Goal: Book appointment/travel/reservation

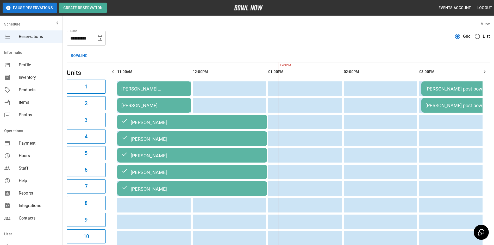
scroll to position [0, 151]
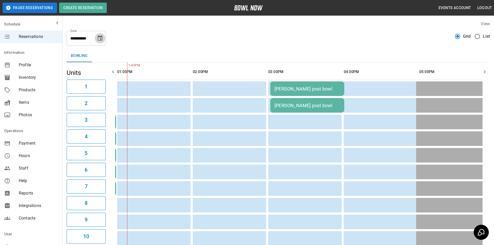
click at [103, 38] on button "Choose date, selected date is Oct 7, 2025" at bounding box center [100, 38] width 10 height 10
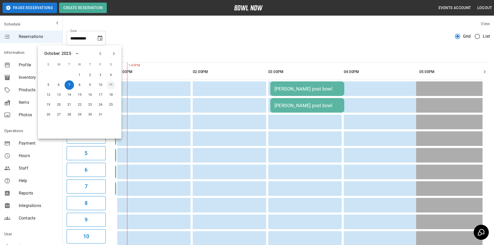
drag, startPoint x: 111, startPoint y: 84, endPoint x: 113, endPoint y: 83, distance: 2.6
click at [112, 84] on button "11" at bounding box center [110, 85] width 9 height 9
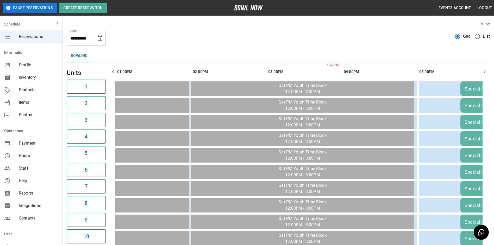
scroll to position [0, 302]
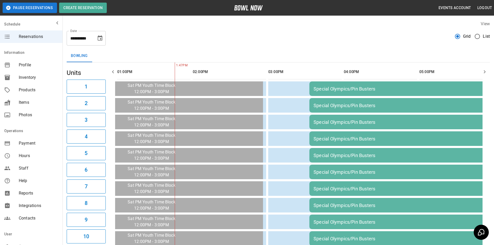
click at [112, 72] on icon "button" at bounding box center [113, 71] width 2 height 3
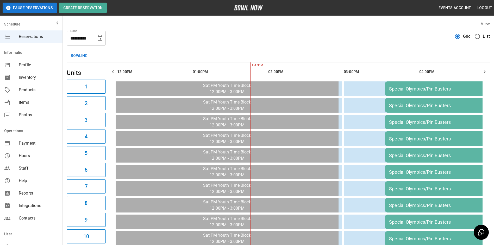
click at [112, 72] on icon "button" at bounding box center [113, 71] width 2 height 3
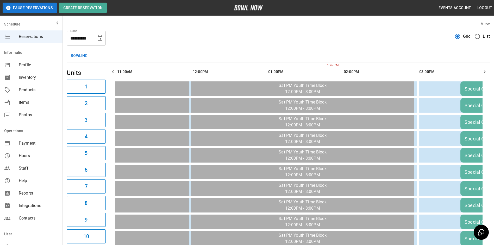
click at [112, 72] on icon "button" at bounding box center [113, 71] width 2 height 3
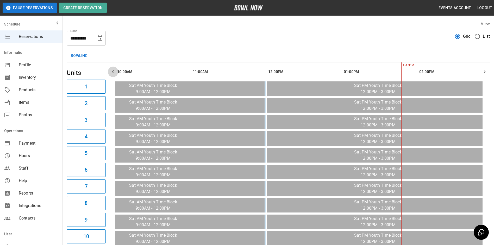
click at [112, 72] on icon "button" at bounding box center [113, 71] width 2 height 3
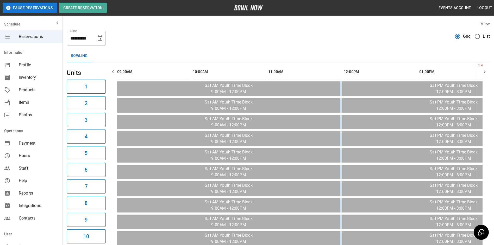
click at [486, 70] on icon "button" at bounding box center [485, 72] width 6 height 6
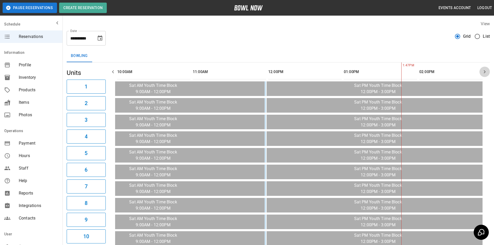
click at [486, 70] on icon "button" at bounding box center [485, 72] width 6 height 6
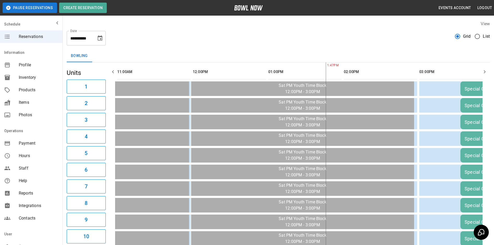
click at [486, 70] on icon "button" at bounding box center [485, 72] width 6 height 6
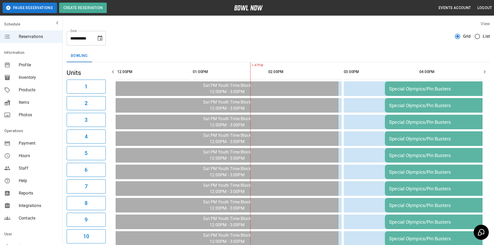
click at [486, 70] on icon "button" at bounding box center [485, 72] width 6 height 6
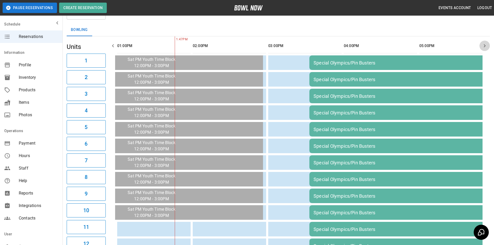
click at [484, 45] on icon "button" at bounding box center [485, 46] width 6 height 6
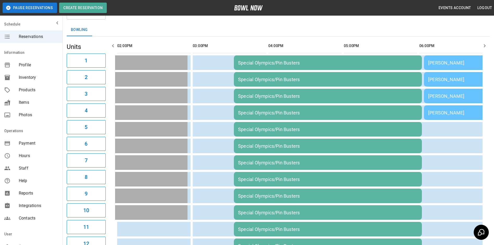
click at [484, 45] on icon "button" at bounding box center [485, 46] width 6 height 6
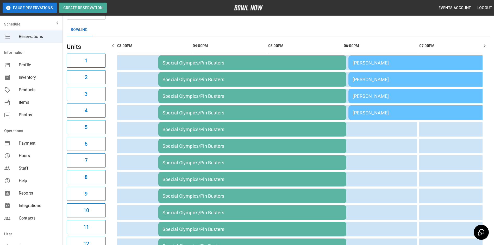
click at [486, 46] on icon "button" at bounding box center [485, 46] width 6 height 6
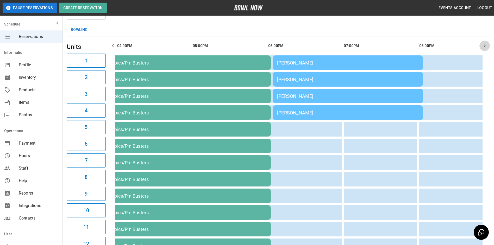
click at [486, 46] on icon "button" at bounding box center [485, 46] width 6 height 6
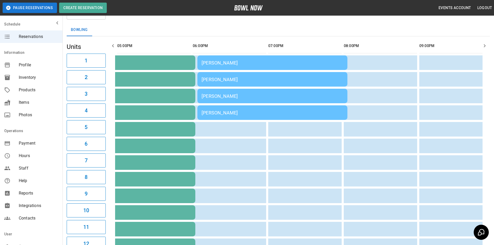
click at [486, 46] on icon "button" at bounding box center [485, 46] width 6 height 6
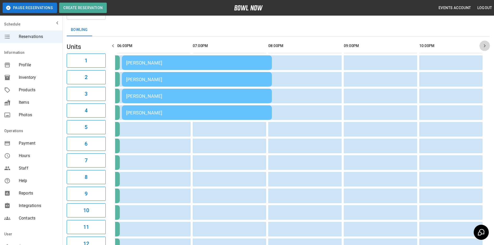
click at [486, 46] on icon "button" at bounding box center [485, 46] width 6 height 6
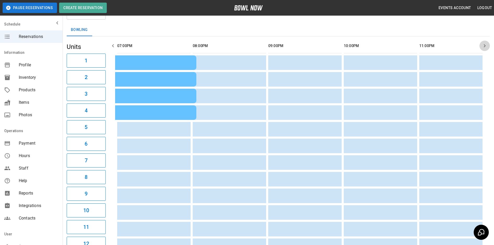
click at [486, 46] on icon "button" at bounding box center [485, 46] width 6 height 6
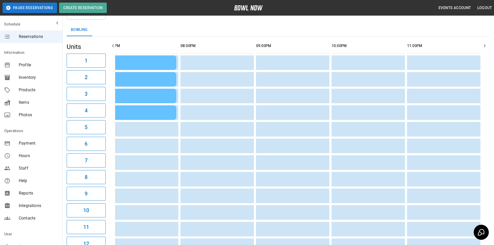
click at [486, 46] on icon "button" at bounding box center [485, 46] width 6 height 6
click at [113, 45] on icon "button" at bounding box center [113, 45] width 2 height 3
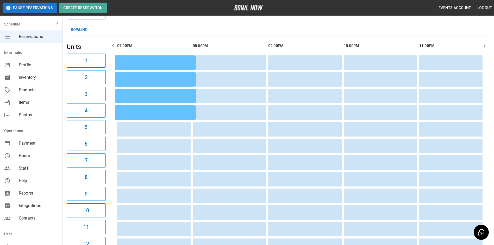
click at [113, 45] on icon "button" at bounding box center [113, 45] width 2 height 3
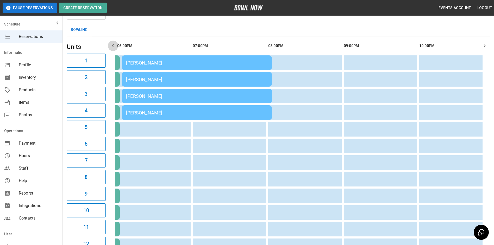
click at [113, 45] on icon "button" at bounding box center [113, 45] width 2 height 3
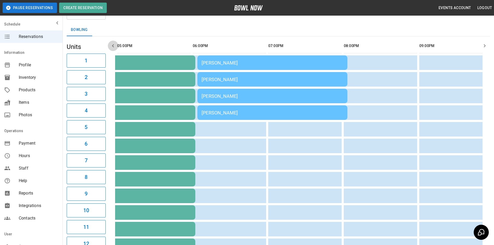
click at [113, 45] on icon "button" at bounding box center [113, 45] width 2 height 3
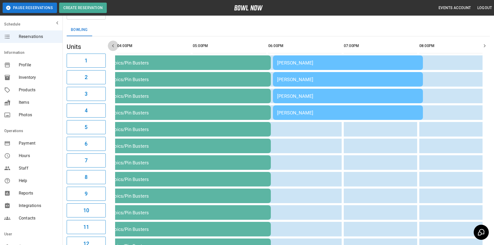
click at [113, 44] on icon "button" at bounding box center [113, 46] width 6 height 6
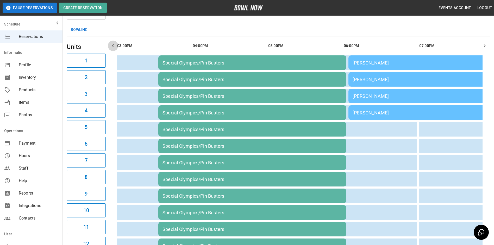
click at [113, 43] on icon "button" at bounding box center [113, 46] width 6 height 6
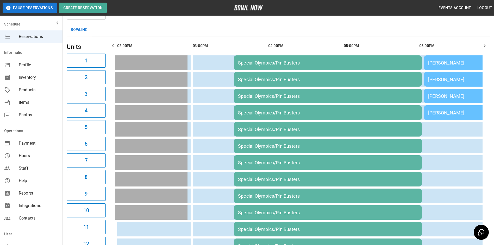
click at [449, 61] on div "[PERSON_NAME]" at bounding box center [499, 62] width 142 height 5
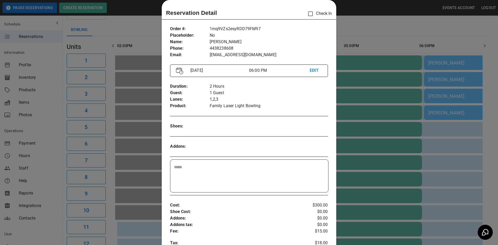
click at [377, 27] on div at bounding box center [249, 122] width 498 height 245
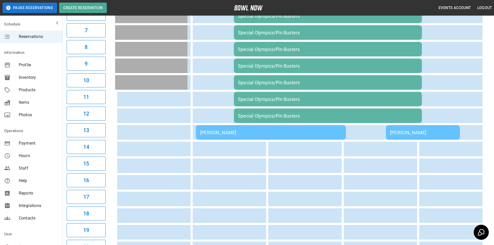
click at [215, 133] on div "[PERSON_NAME]" at bounding box center [271, 132] width 142 height 5
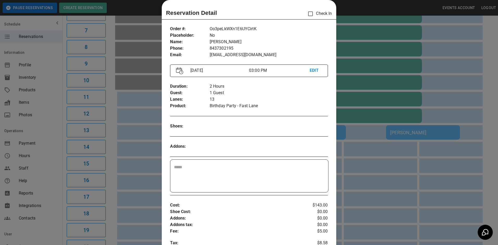
click at [401, 134] on div at bounding box center [249, 122] width 498 height 245
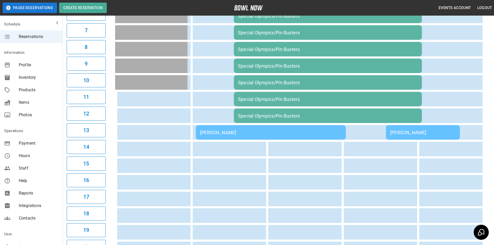
click at [411, 133] on div "[PERSON_NAME]" at bounding box center [423, 132] width 66 height 5
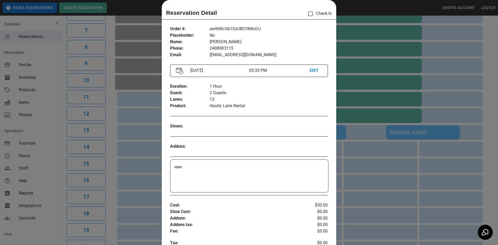
click at [405, 131] on div at bounding box center [249, 122] width 498 height 245
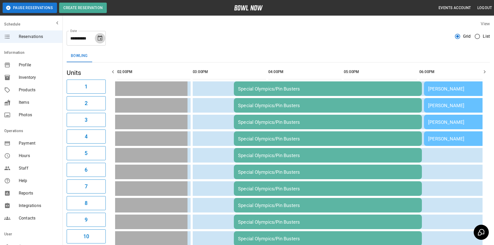
click at [101, 37] on icon "Choose date, selected date is Oct 11, 2025" at bounding box center [100, 37] width 5 height 5
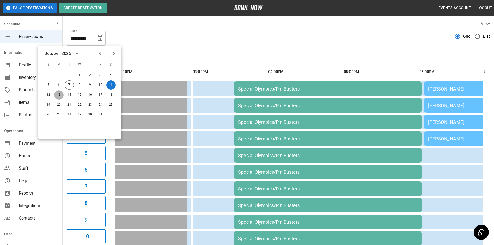
click at [59, 94] on button "13" at bounding box center [58, 94] width 9 height 9
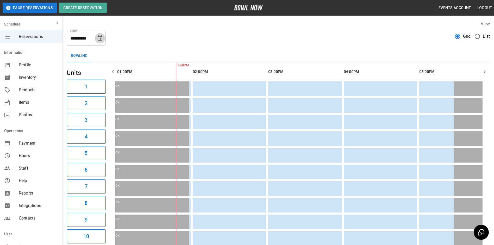
click at [98, 38] on icon "Choose date, selected date is Oct 13, 2025" at bounding box center [100, 38] width 6 height 6
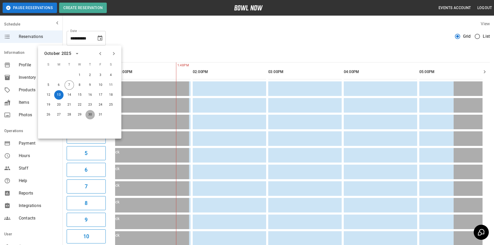
click at [89, 113] on button "30" at bounding box center [89, 114] width 9 height 9
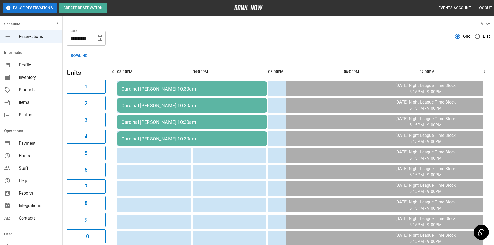
click at [140, 88] on div "Cardinal [PERSON_NAME] 10:30am" at bounding box center [192, 88] width 142 height 5
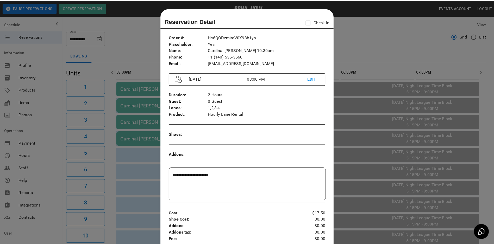
scroll to position [8, 0]
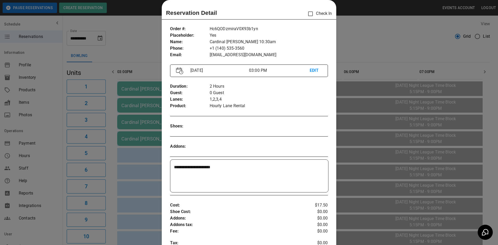
click at [381, 40] on div at bounding box center [249, 122] width 498 height 245
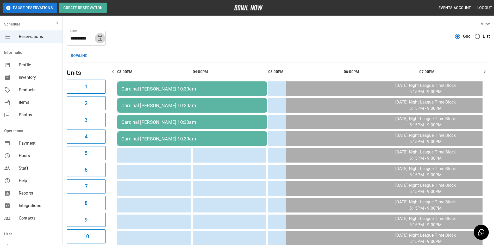
click at [100, 38] on icon "Choose date, selected date is Oct 30, 2025" at bounding box center [100, 38] width 6 height 6
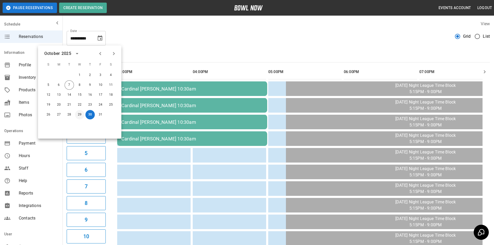
click at [80, 114] on button "29" at bounding box center [79, 114] width 9 height 9
type input "**********"
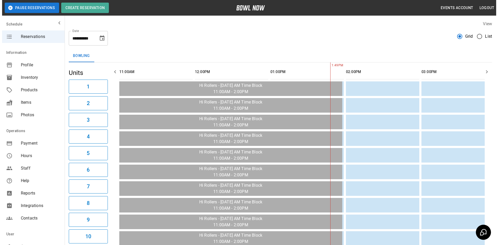
scroll to position [0, 151]
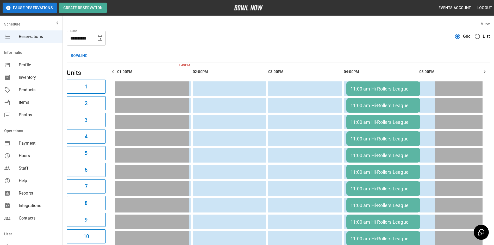
click at [362, 87] on div "11:00 am Hi-Rollers League" at bounding box center [384, 88] width 66 height 5
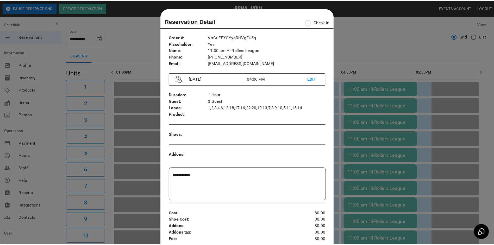
scroll to position [8, 0]
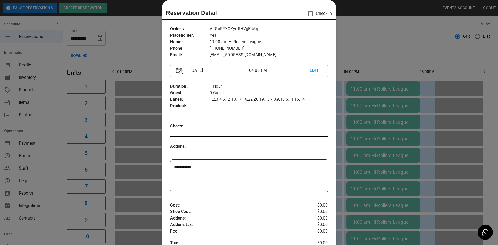
click at [396, 51] on div at bounding box center [249, 122] width 498 height 245
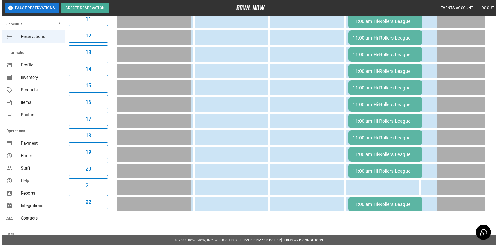
scroll to position [239, 0]
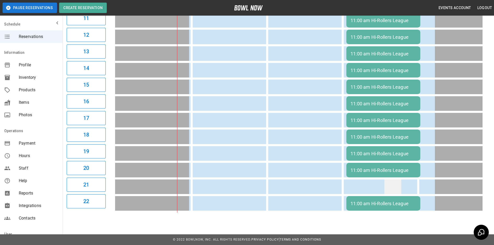
click at [386, 184] on td "sticky table" at bounding box center [393, 187] width 17 height 15
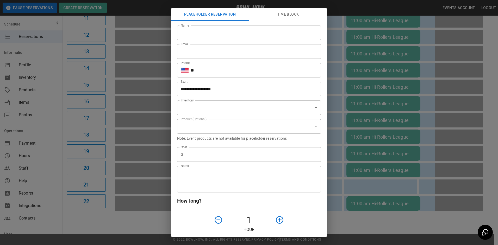
type input "**********"
click at [193, 32] on input "Name" at bounding box center [249, 33] width 144 height 15
type input "*"
type input "**********"
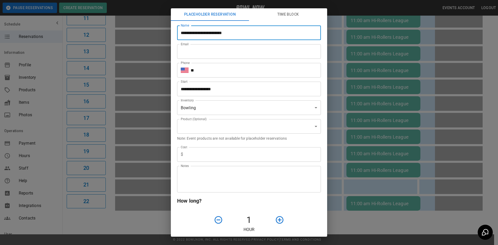
type input "**********"
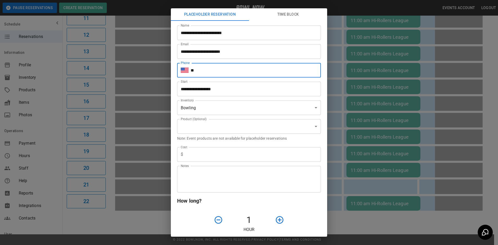
click at [204, 69] on input "**" at bounding box center [256, 70] width 130 height 15
type input "**********"
type input "*"
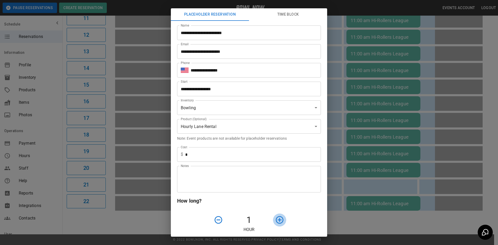
click at [277, 220] on icon "button" at bounding box center [279, 220] width 9 height 9
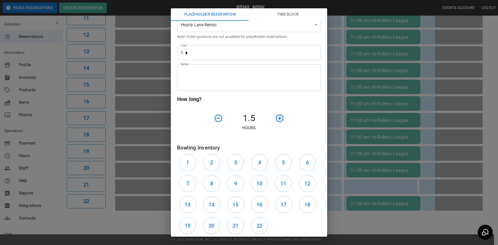
scroll to position [130, 0]
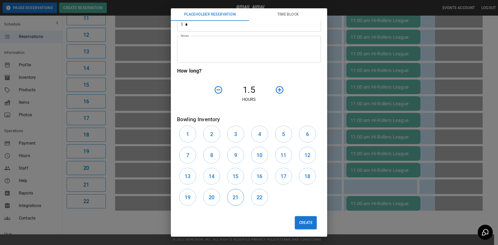
click at [236, 201] on h6 "21" at bounding box center [236, 198] width 6 height 8
click at [299, 220] on button "Create" at bounding box center [306, 223] width 22 height 13
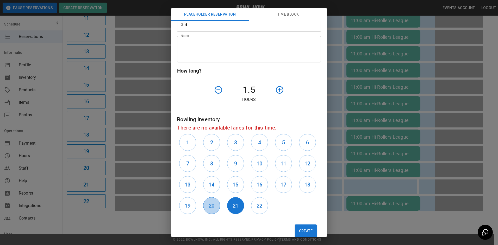
click at [213, 206] on h6 "20" at bounding box center [212, 206] width 6 height 8
click at [298, 228] on button "Create" at bounding box center [306, 231] width 22 height 13
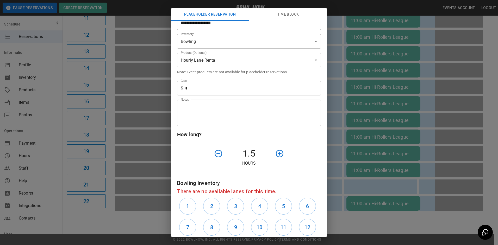
scroll to position [0, 0]
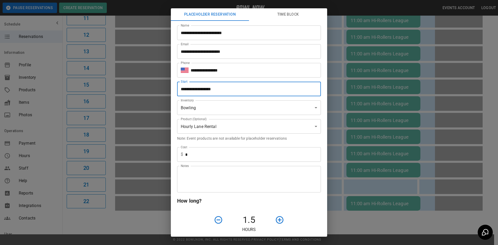
click at [226, 87] on input "**********" at bounding box center [247, 89] width 140 height 15
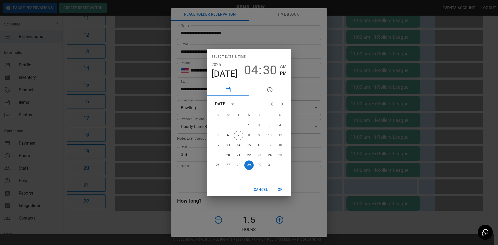
click at [268, 88] on icon "pick time" at bounding box center [269, 89] width 5 height 5
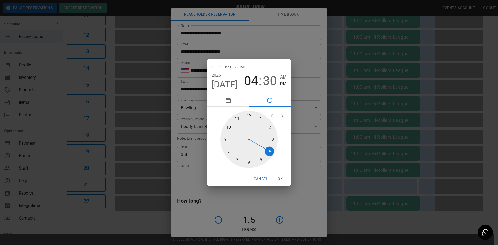
click at [271, 80] on span "30" at bounding box center [270, 81] width 14 height 15
click at [250, 115] on div at bounding box center [248, 139] width 57 height 57
click at [275, 221] on div "Select date & time [DATE] 04 : 00 AM PM 05 10 15 20 25 30 35 40 45 50 55 00 Can…" at bounding box center [249, 122] width 498 height 245
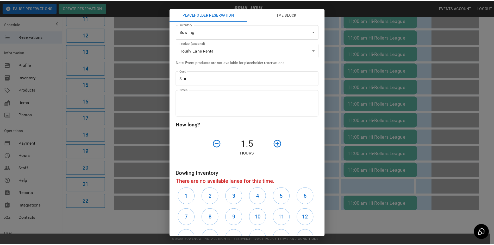
scroll to position [130, 0]
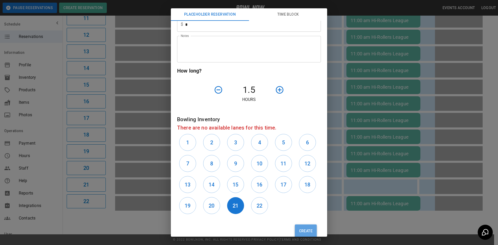
click at [302, 230] on button "Create" at bounding box center [306, 231] width 22 height 13
type input "**********"
click at [376, 150] on div "**********" at bounding box center [249, 122] width 498 height 245
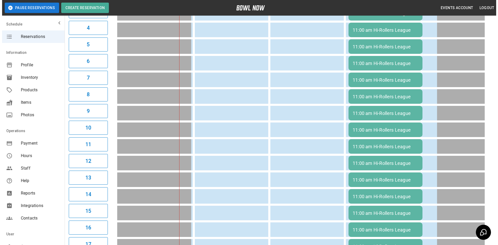
scroll to position [239, 0]
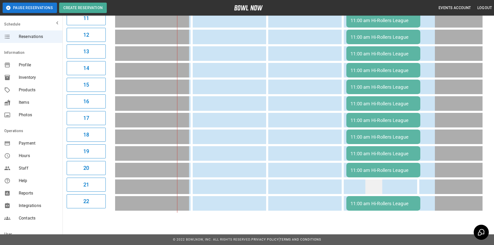
click at [374, 181] on td "sticky table" at bounding box center [374, 187] width 17 height 15
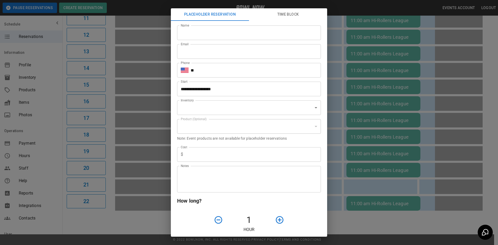
type input "**********"
click at [196, 31] on input "Name" at bounding box center [249, 33] width 144 height 15
type input "**********"
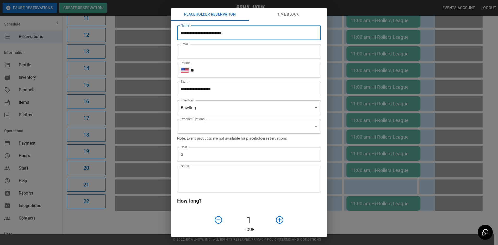
type input "**********"
type input "*"
click at [208, 72] on input "**" at bounding box center [256, 70] width 130 height 15
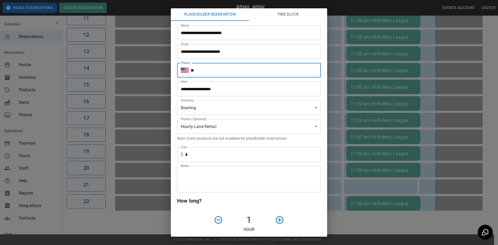
type input "**********"
click at [223, 89] on input "**********" at bounding box center [247, 89] width 140 height 15
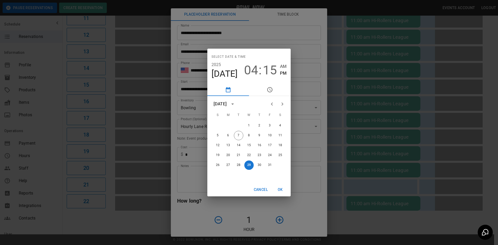
click at [270, 68] on span "15" at bounding box center [270, 70] width 14 height 15
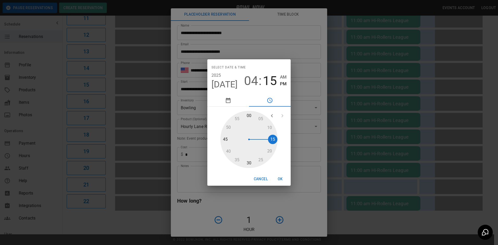
click at [250, 114] on div at bounding box center [248, 139] width 57 height 57
click at [279, 179] on button "OK" at bounding box center [280, 180] width 17 height 10
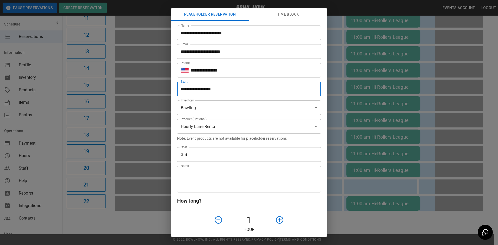
click at [198, 156] on input "*" at bounding box center [253, 154] width 136 height 15
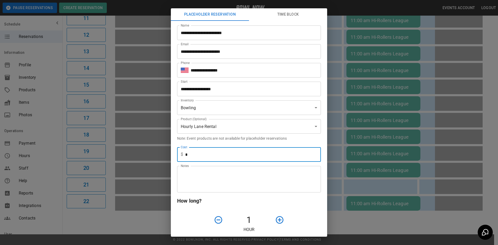
click at [198, 156] on input "*" at bounding box center [253, 154] width 136 height 15
click at [297, 209] on div "How long? 1 Hour" at bounding box center [249, 215] width 144 height 36
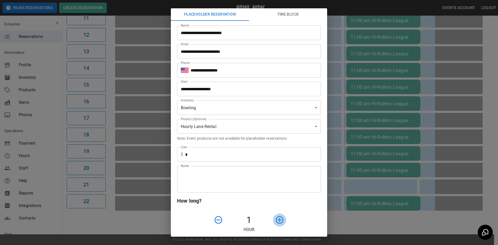
click at [278, 220] on icon "button" at bounding box center [279, 220] width 9 height 9
click at [216, 221] on icon "button" at bounding box center [219, 221] width 8 height 8
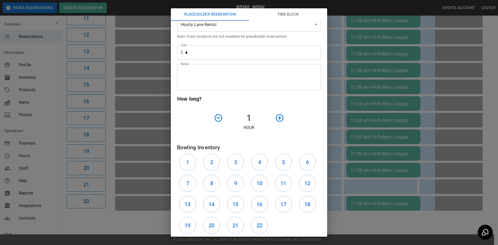
scroll to position [104, 0]
click at [241, 225] on button "21" at bounding box center [235, 223] width 17 height 17
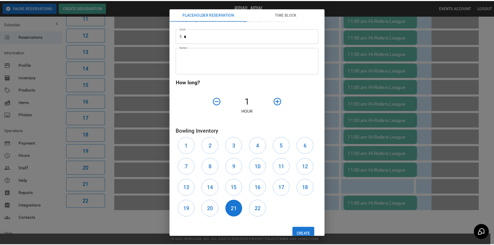
scroll to position [133, 0]
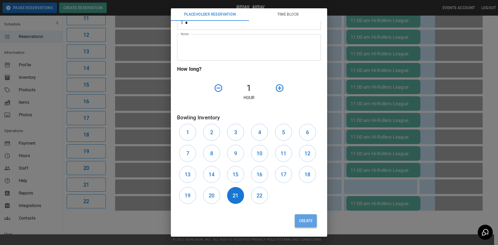
click at [306, 222] on button "Create" at bounding box center [306, 221] width 22 height 13
type input "**********"
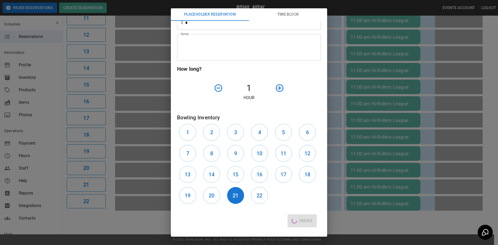
type input "**"
type input "**********"
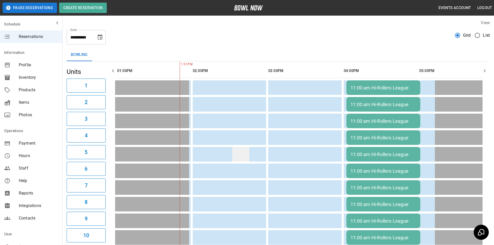
scroll to position [0, 0]
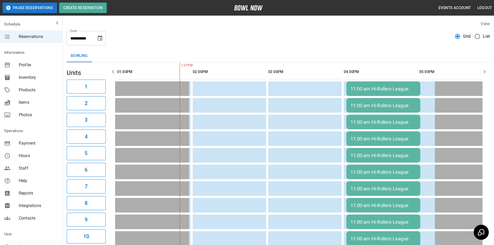
click at [100, 36] on icon "Choose date, selected date is Oct 29, 2025" at bounding box center [100, 37] width 5 height 5
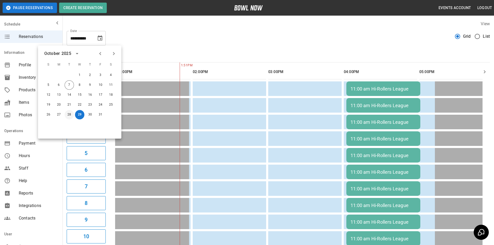
click at [69, 114] on button "28" at bounding box center [69, 114] width 9 height 9
type input "**********"
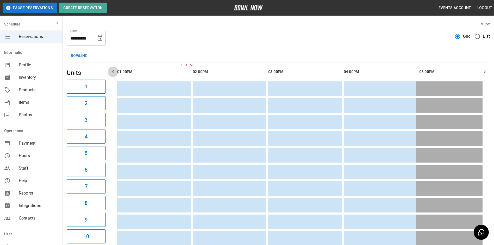
click at [113, 72] on icon "button" at bounding box center [113, 72] width 6 height 6
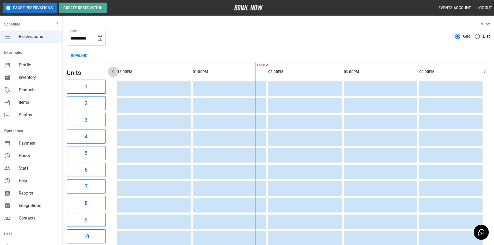
click at [113, 72] on icon "button" at bounding box center [113, 72] width 6 height 6
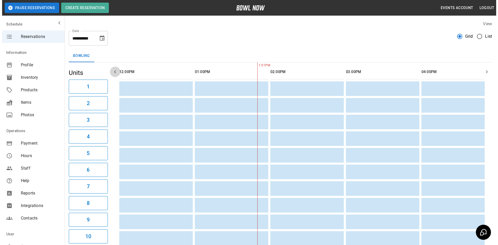
scroll to position [0, 0]
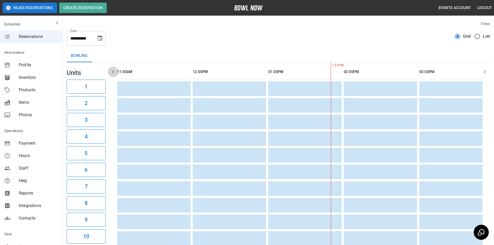
click at [113, 72] on icon "button" at bounding box center [113, 72] width 6 height 6
click at [131, 85] on td "sticky table" at bounding box center [125, 89] width 17 height 15
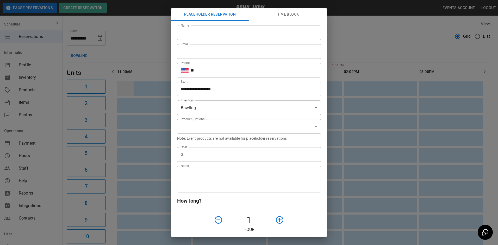
type input "**********"
click at [197, 29] on input "Name" at bounding box center [249, 33] width 144 height 15
type input "**********"
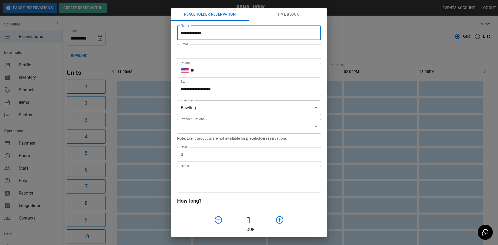
type input "**********"
click at [213, 68] on input "**" at bounding box center [256, 70] width 130 height 15
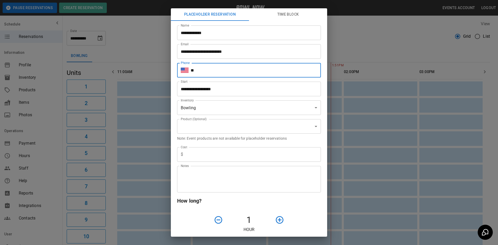
type input "**********"
type input "*"
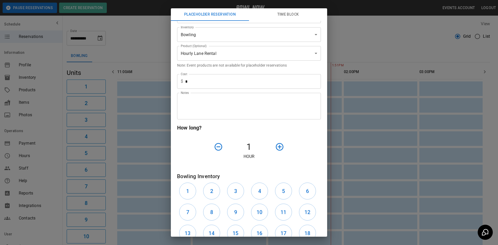
scroll to position [78, 0]
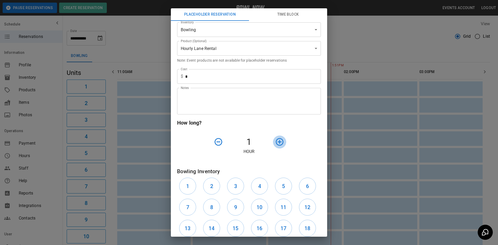
click at [278, 142] on icon "button" at bounding box center [279, 142] width 9 height 9
drag, startPoint x: 188, startPoint y: 186, endPoint x: 205, endPoint y: 186, distance: 17.2
click at [190, 187] on button "1" at bounding box center [187, 186] width 17 height 17
drag, startPoint x: 209, startPoint y: 186, endPoint x: 224, endPoint y: 182, distance: 15.4
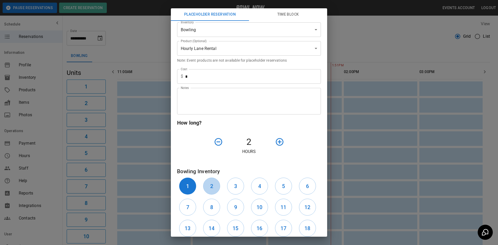
click at [211, 186] on button "2" at bounding box center [211, 186] width 17 height 17
drag, startPoint x: 235, startPoint y: 183, endPoint x: 255, endPoint y: 184, distance: 19.9
click at [237, 184] on button "3" at bounding box center [235, 186] width 17 height 17
click at [260, 185] on button "4" at bounding box center [259, 186] width 17 height 17
click at [282, 187] on h6 "5" at bounding box center [283, 186] width 3 height 8
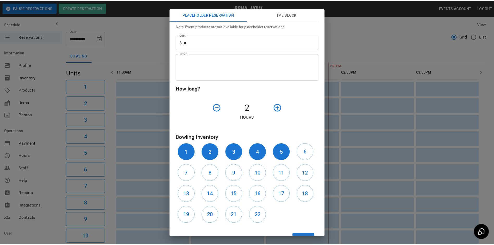
scroll to position [133, 0]
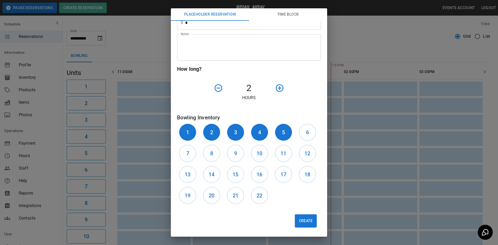
click at [305, 223] on button "Create" at bounding box center [306, 221] width 22 height 13
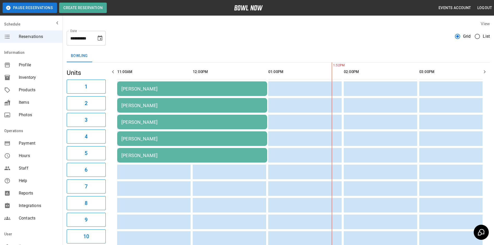
click at [100, 38] on icon "Choose date, selected date is Oct 28, 2025" at bounding box center [100, 38] width 6 height 6
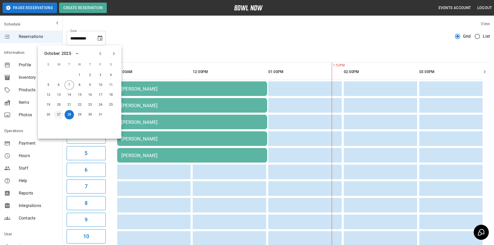
click at [59, 113] on button "27" at bounding box center [58, 114] width 9 height 9
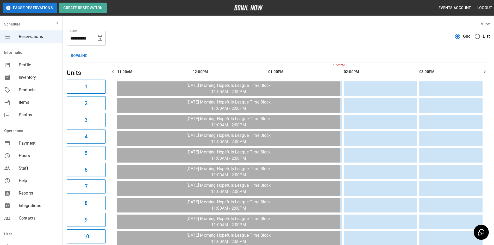
click at [114, 71] on icon "button" at bounding box center [113, 72] width 6 height 6
click at [100, 36] on icon "Choose date, selected date is Oct 27, 2025" at bounding box center [100, 37] width 5 height 5
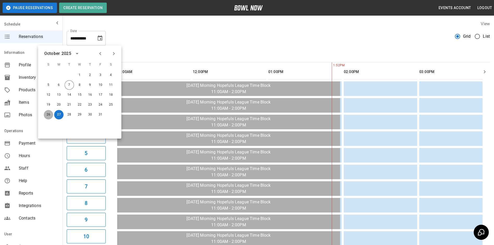
click at [47, 113] on button "26" at bounding box center [48, 114] width 9 height 9
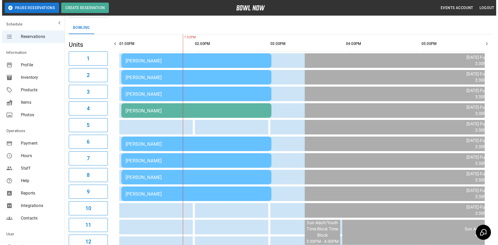
scroll to position [0, 0]
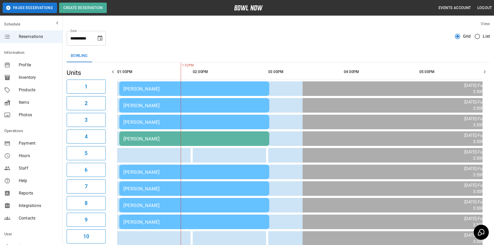
click at [154, 90] on div "[PERSON_NAME]" at bounding box center [195, 88] width 142 height 5
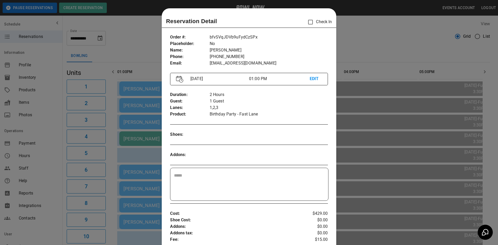
scroll to position [8, 0]
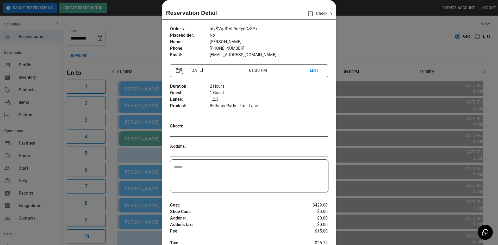
click at [371, 42] on div at bounding box center [249, 122] width 498 height 245
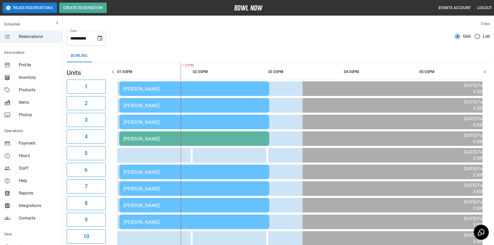
click at [159, 171] on div "[PERSON_NAME]" at bounding box center [195, 172] width 142 height 5
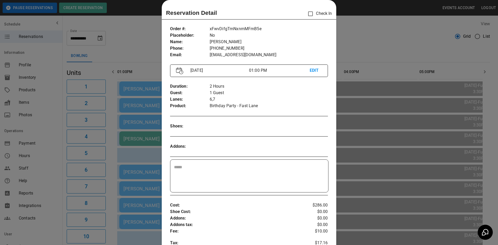
click at [372, 28] on div at bounding box center [249, 122] width 498 height 245
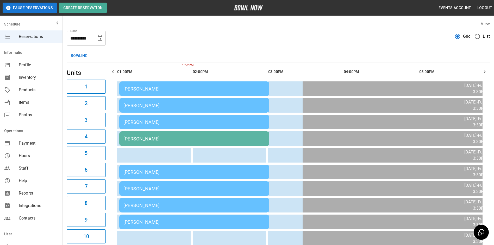
click at [156, 186] on div "[PERSON_NAME]" at bounding box center [195, 188] width 142 height 5
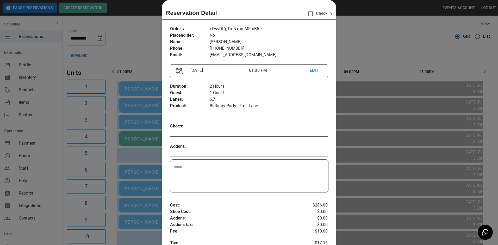
click at [402, 45] on div at bounding box center [249, 122] width 498 height 245
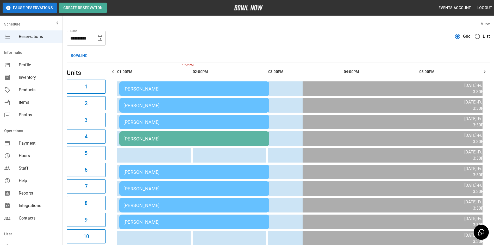
click at [138, 170] on div "[PERSON_NAME]" at bounding box center [195, 172] width 142 height 5
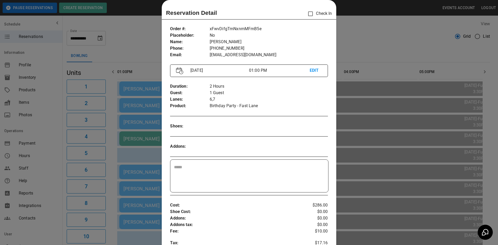
click at [357, 40] on div at bounding box center [249, 122] width 498 height 245
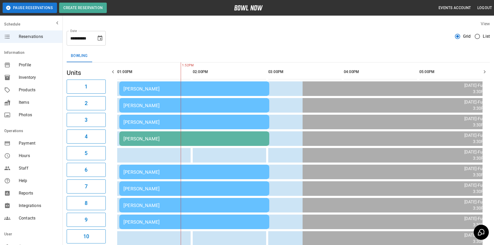
click at [155, 202] on td "[PERSON_NAME]" at bounding box center [194, 205] width 150 height 15
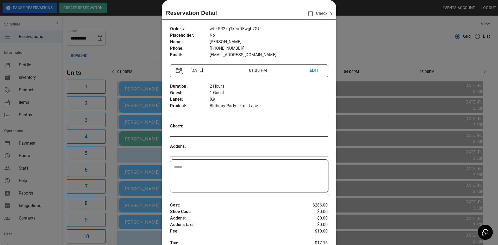
drag, startPoint x: 372, startPoint y: 35, endPoint x: 359, endPoint y: 42, distance: 14.7
click at [371, 35] on div at bounding box center [249, 122] width 498 height 245
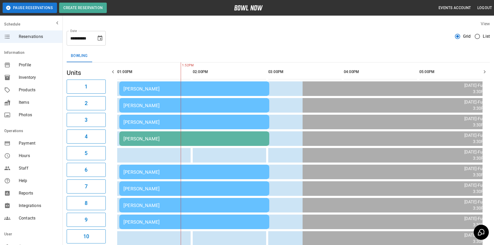
click at [153, 85] on td "[PERSON_NAME]" at bounding box center [194, 89] width 150 height 15
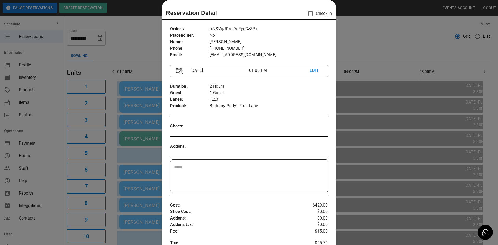
click at [368, 36] on div at bounding box center [249, 122] width 498 height 245
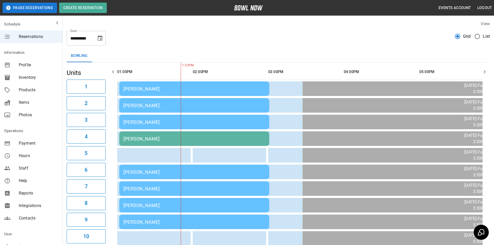
click at [99, 38] on icon "Choose date, selected date is Oct 26, 2025" at bounding box center [100, 38] width 6 height 6
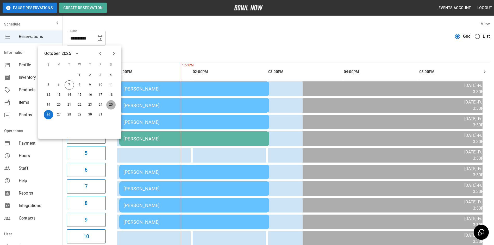
click at [112, 104] on button "25" at bounding box center [110, 104] width 9 height 9
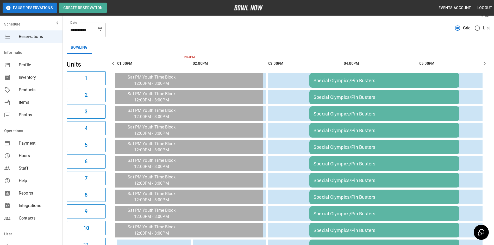
scroll to position [0, 0]
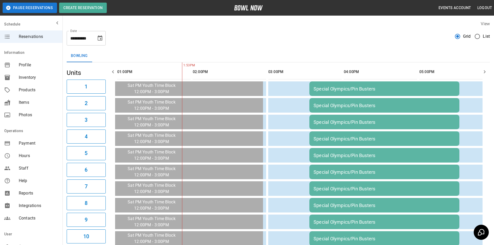
click at [98, 39] on icon "Choose date, selected date is Oct 25, 2025" at bounding box center [100, 37] width 5 height 5
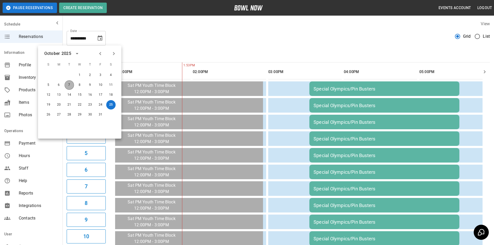
click at [67, 85] on button "7" at bounding box center [69, 85] width 9 height 9
type input "**********"
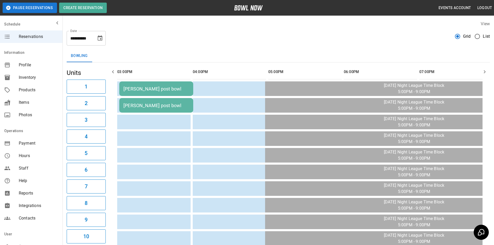
scroll to position [0, 151]
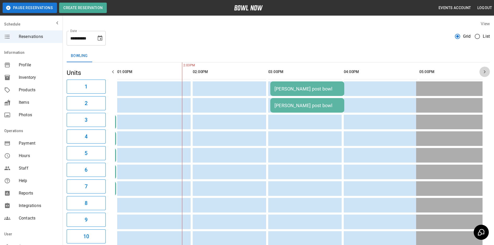
click at [484, 72] on icon "button" at bounding box center [485, 72] width 6 height 6
